Goal: Task Accomplishment & Management: Complete application form

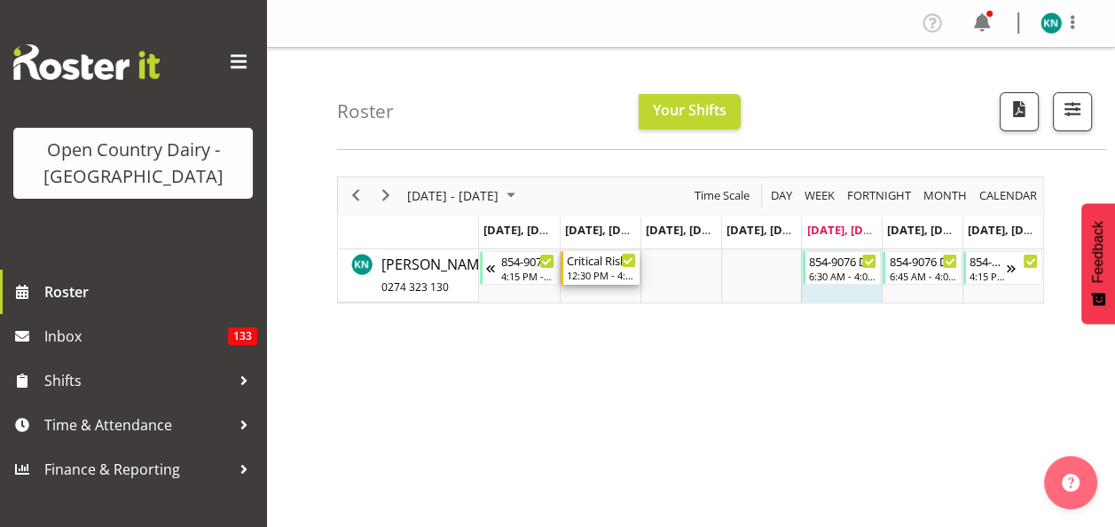
click at [596, 272] on div "12:30 PM - 4:30 PM" at bounding box center [601, 275] width 69 height 14
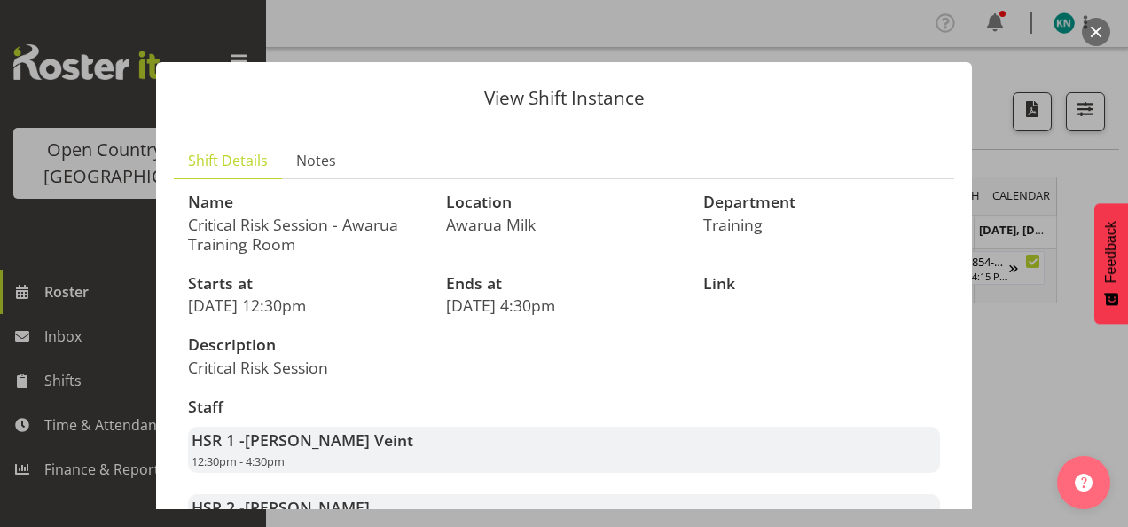
click at [862, 30] on div "View Shift Instance Shift Details Notes Name Critical Risk Session - Awarua Tra…" at bounding box center [563, 263] width 851 height 491
click at [116, 291] on div at bounding box center [564, 263] width 1128 height 527
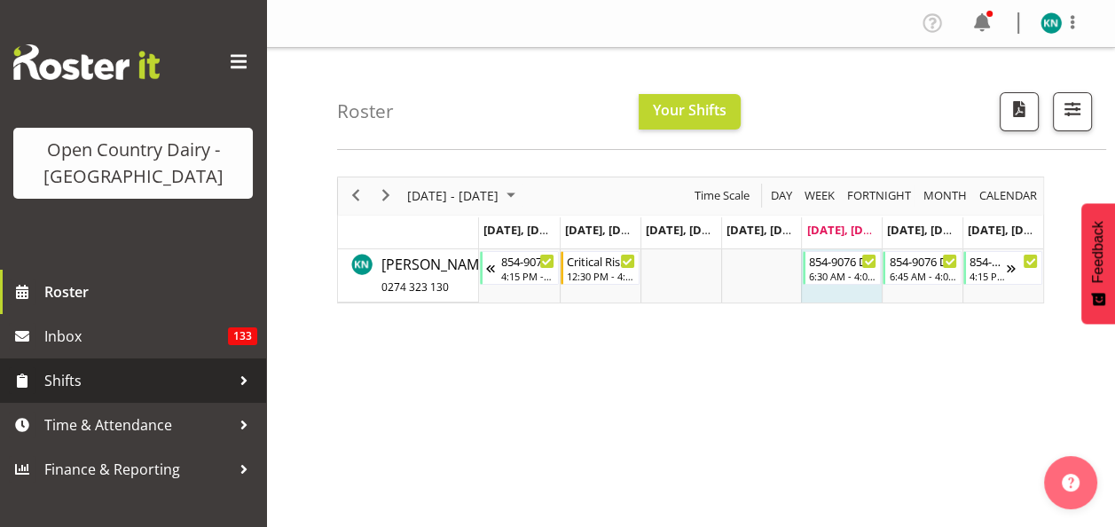
click at [74, 378] on span "Shifts" at bounding box center [137, 380] width 186 height 27
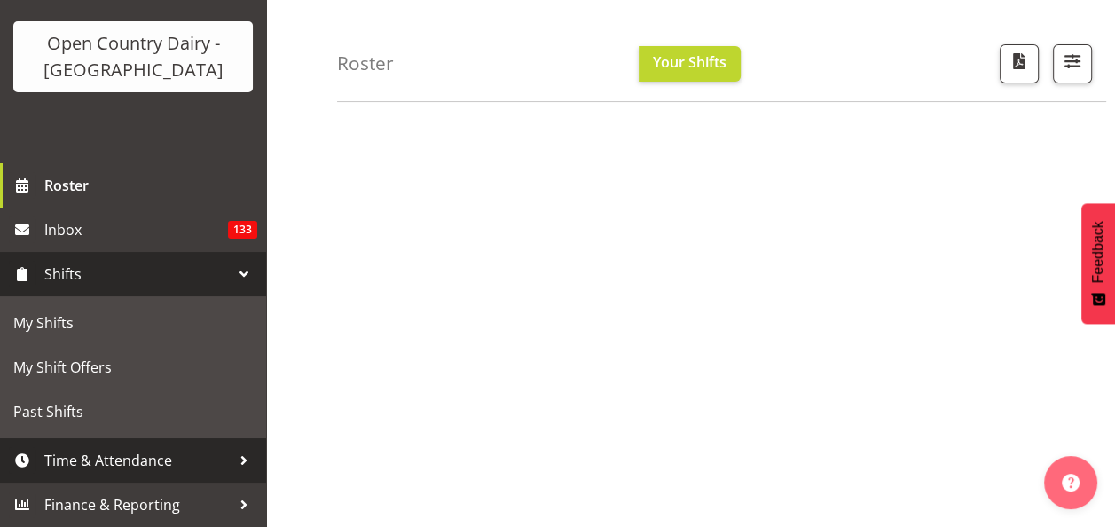
scroll to position [345, 0]
click at [153, 465] on span "Time & Attendance" at bounding box center [137, 460] width 186 height 27
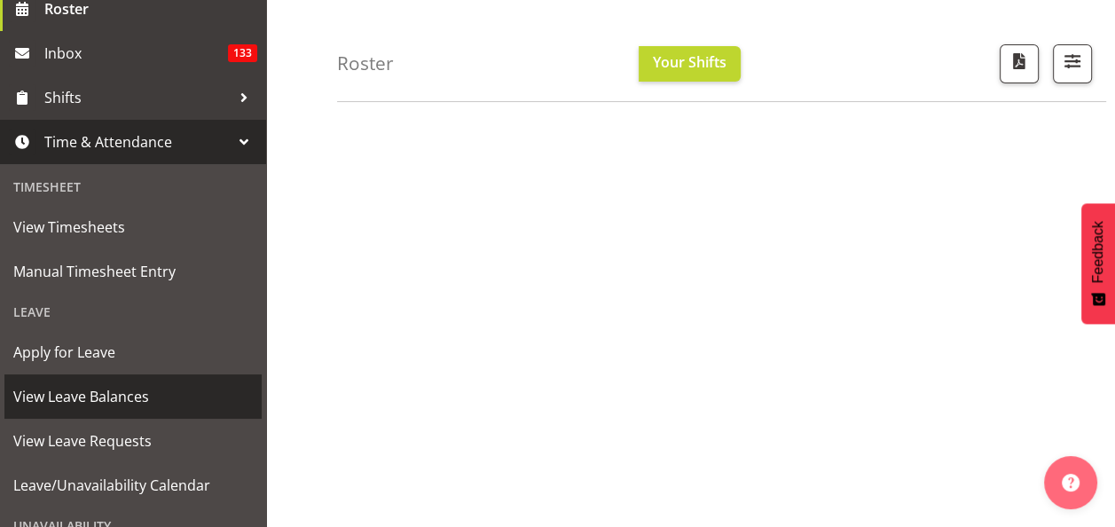
scroll to position [284, 0]
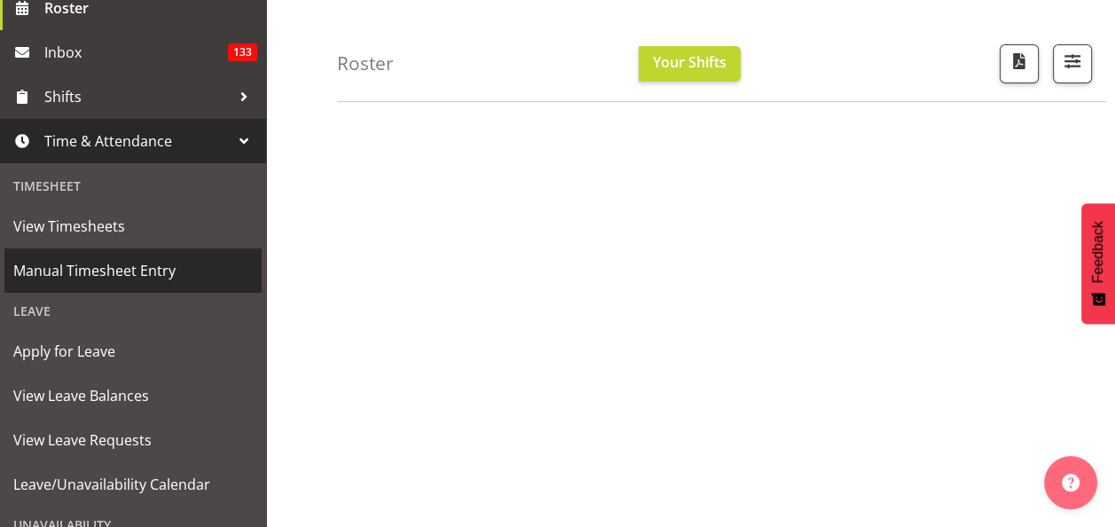
click at [142, 267] on span "Manual Timesheet Entry" at bounding box center [132, 270] width 239 height 27
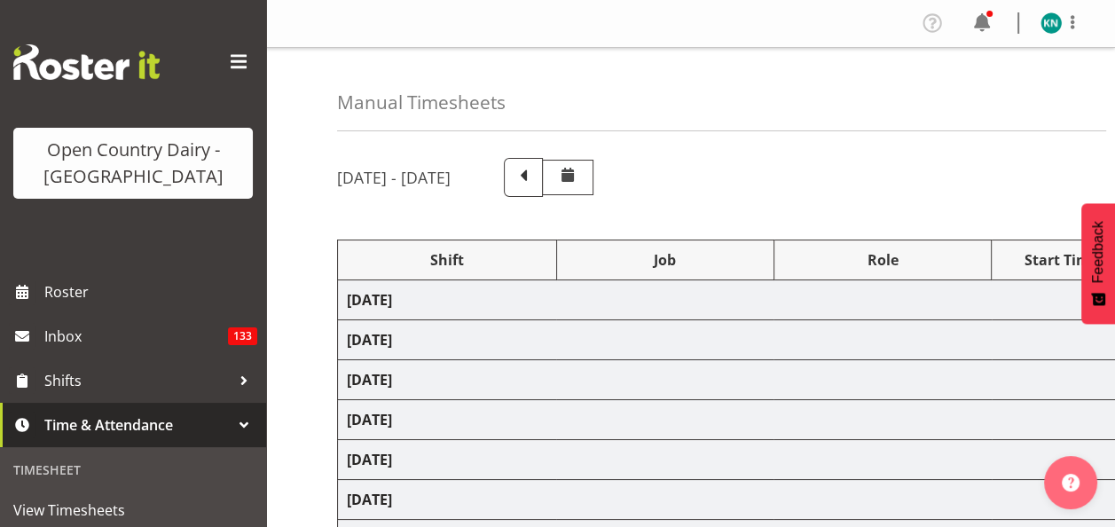
select select "81284"
select select "1442"
select select "80486"
select select "80480"
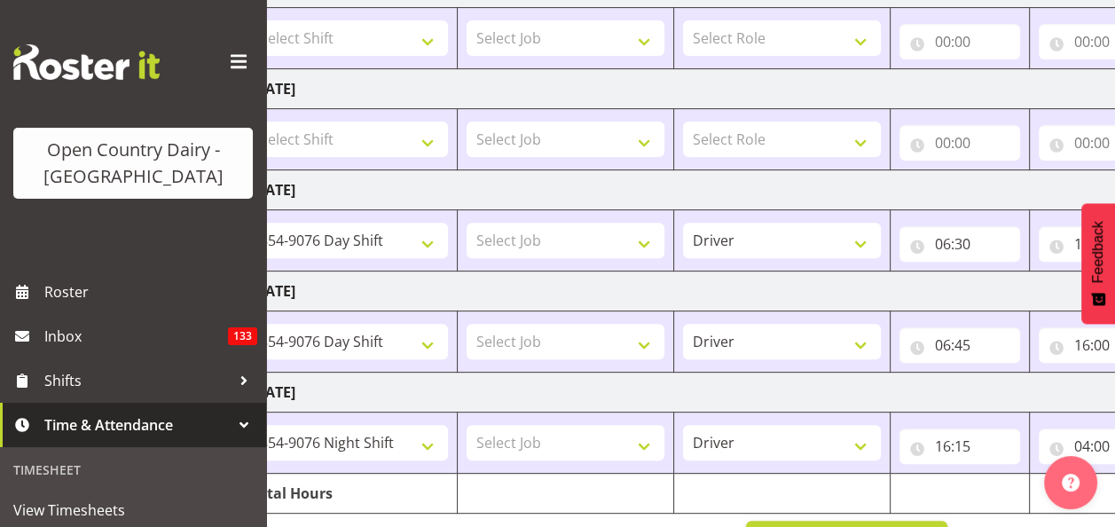
scroll to position [570, 0]
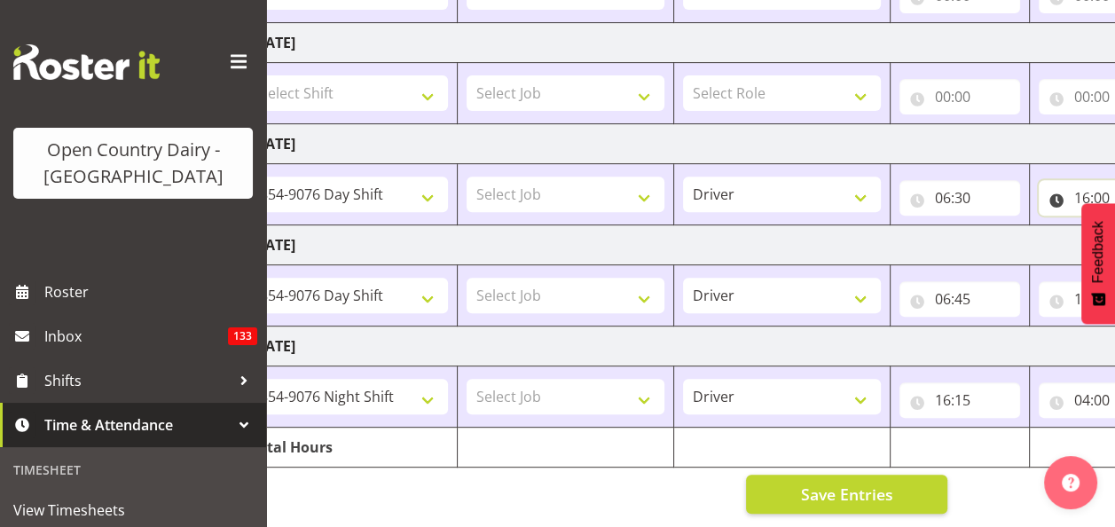
click at [1084, 188] on input "16:00" at bounding box center [1099, 197] width 121 height 35
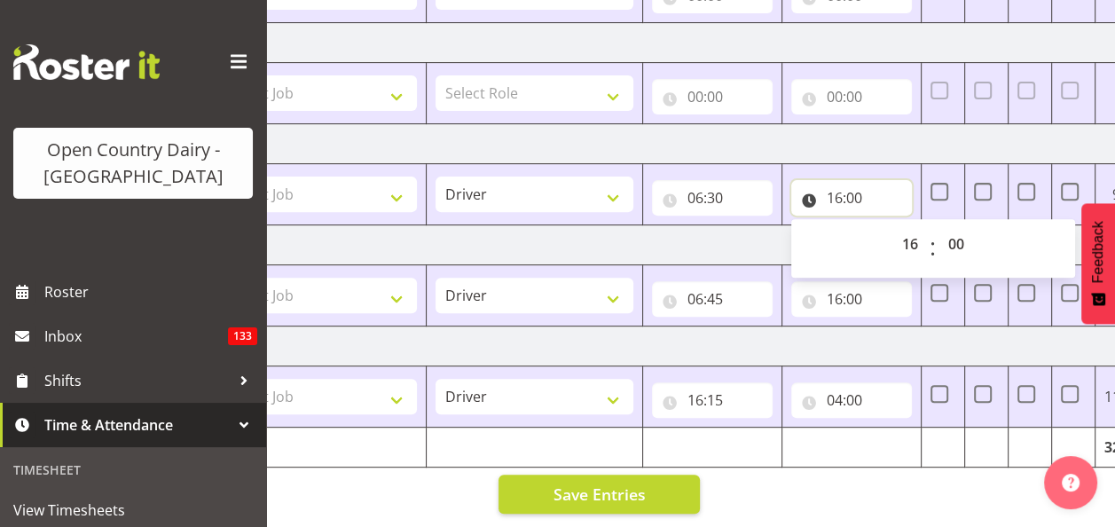
scroll to position [0, 345]
click at [909, 231] on select "00 01 02 03 04 05 06 07 08 09 10 11 12 13 14 15 16 17 18 19 20 21 22 23" at bounding box center [911, 243] width 40 height 35
select select "17"
click at [891, 226] on select "00 01 02 03 04 05 06 07 08 09 10 11 12 13 14 15 16 17 18 19 20 21 22 23" at bounding box center [911, 243] width 40 height 35
type input "17:00"
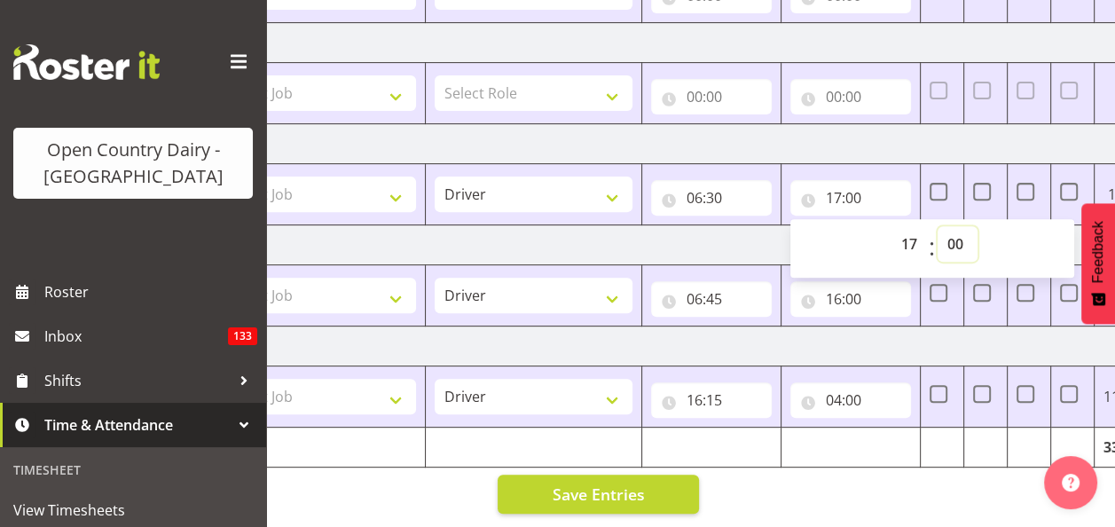
click at [958, 233] on select "00 01 02 03 04 05 06 07 08 09 10 11 12 13 14 15 16 17 18 19 20 21 22 23 24 25 2…" at bounding box center [957, 243] width 40 height 35
select select "30"
click at [937, 226] on select "00 01 02 03 04 05 06 07 08 09 10 11 12 13 14 15 16 17 18 19 20 21 22 23 24 25 2…" at bounding box center [957, 243] width 40 height 35
type input "17:30"
click at [661, 232] on td "[DATE]" at bounding box center [613, 245] width 1241 height 40
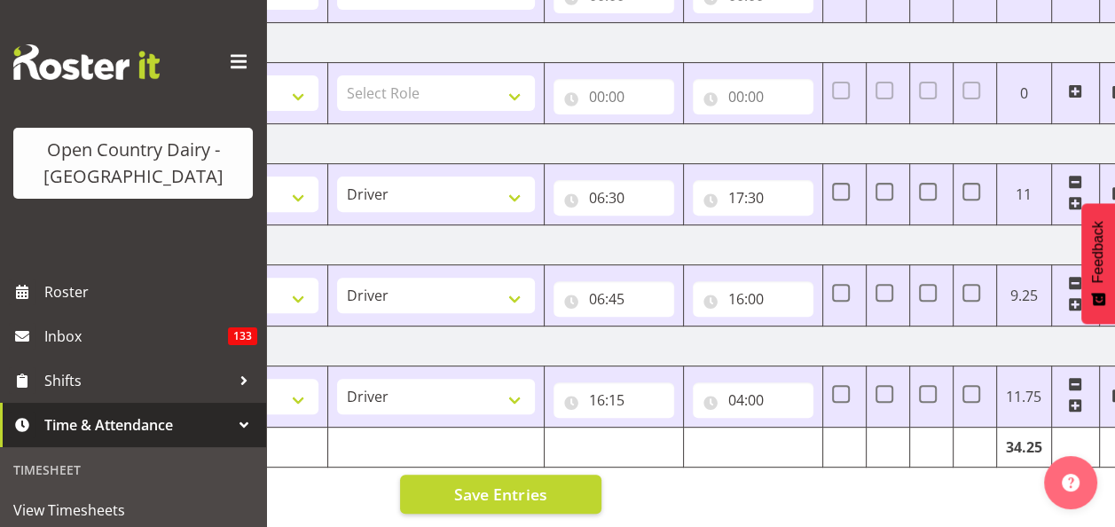
scroll to position [0, 464]
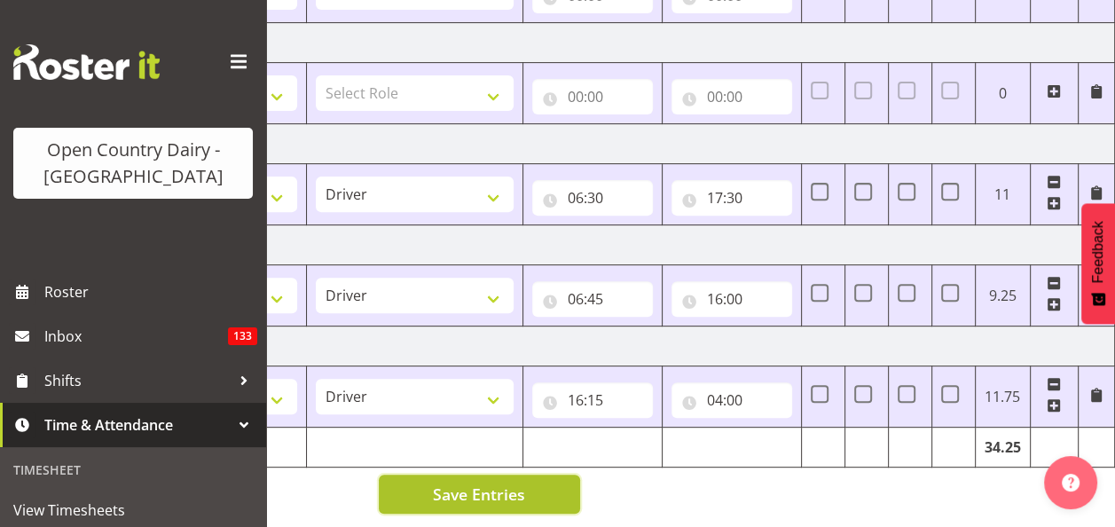
click at [448, 482] on span "Save Entries" at bounding box center [479, 493] width 92 height 23
